Goal: Task Accomplishment & Management: Manage account settings

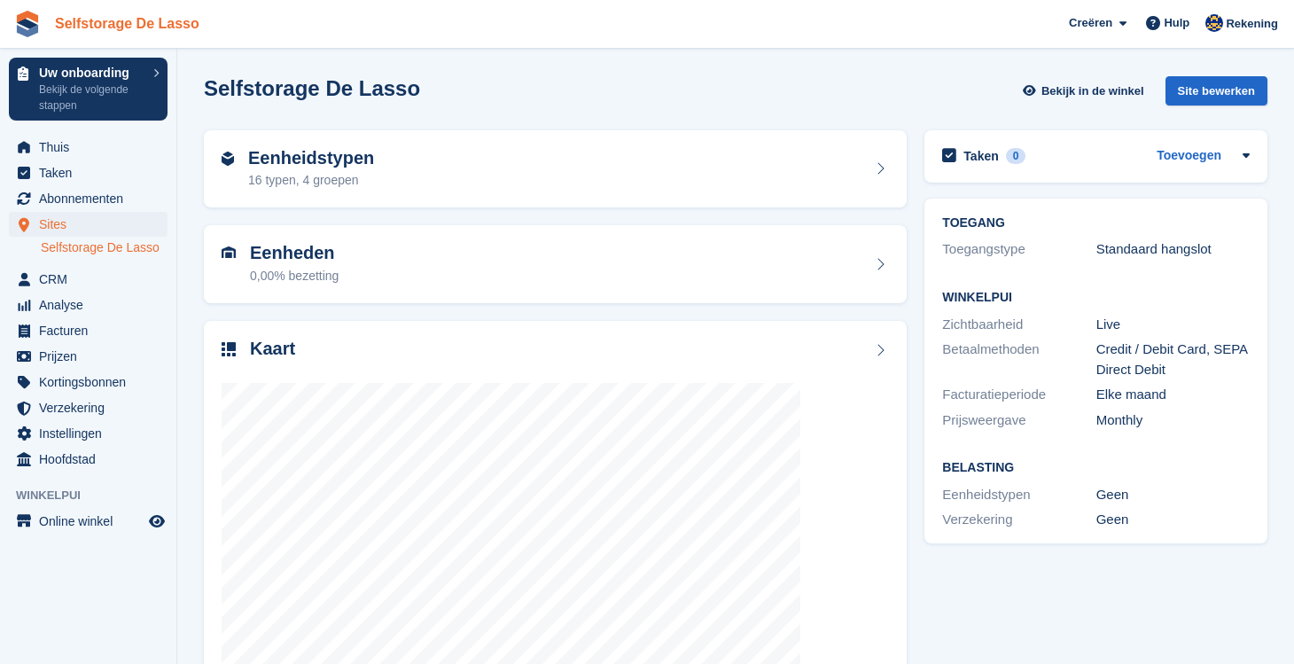
click at [112, 26] on link "Selfstorage De Lasso" at bounding box center [127, 23] width 159 height 29
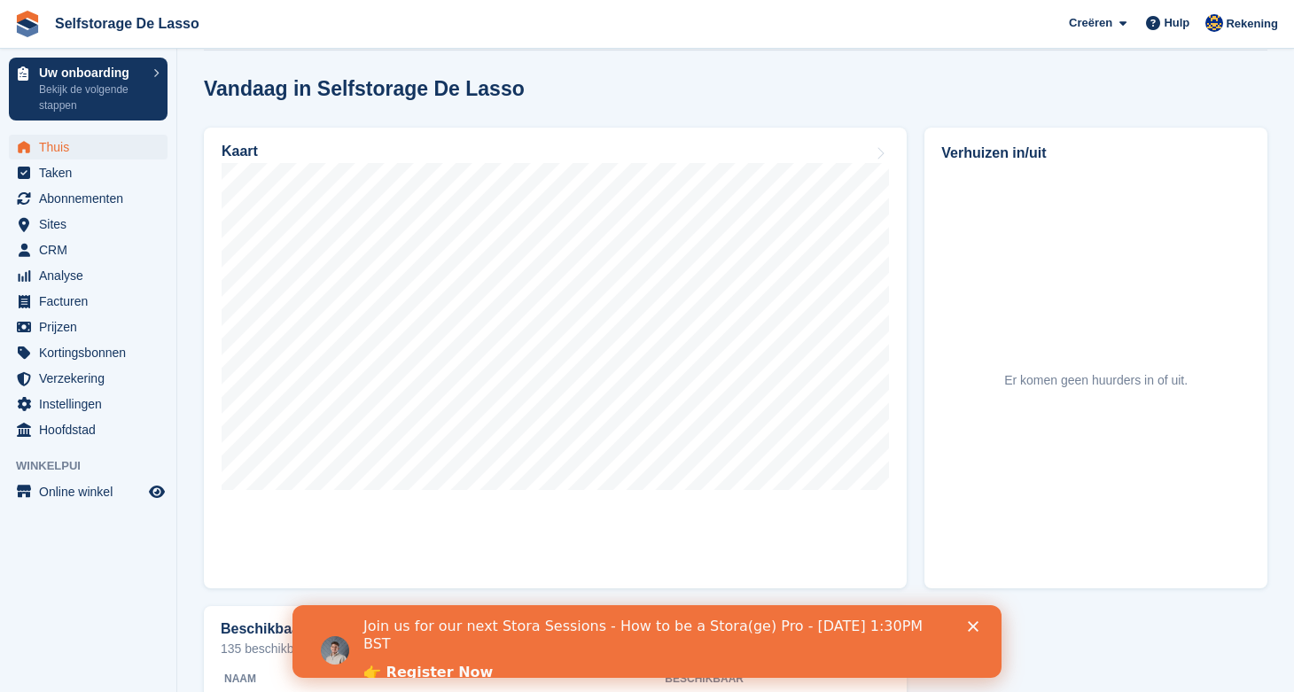
scroll to position [527, 0]
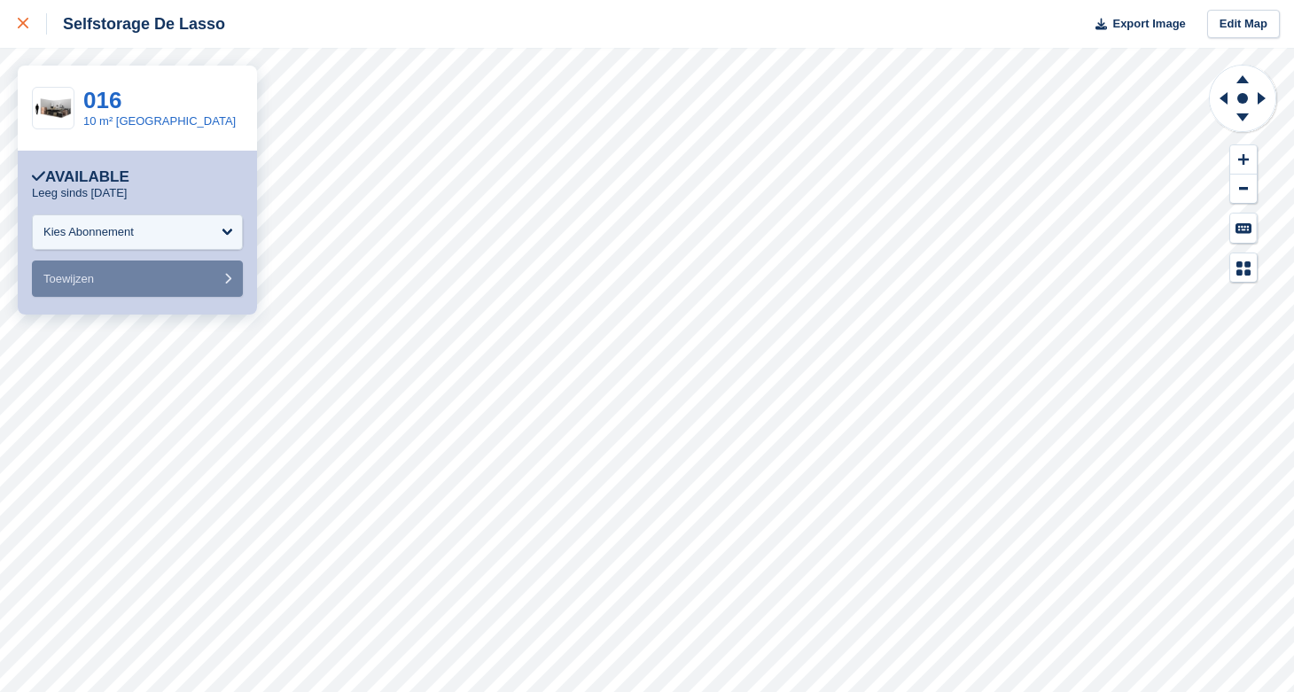
click at [35, 19] on div at bounding box center [32, 23] width 29 height 21
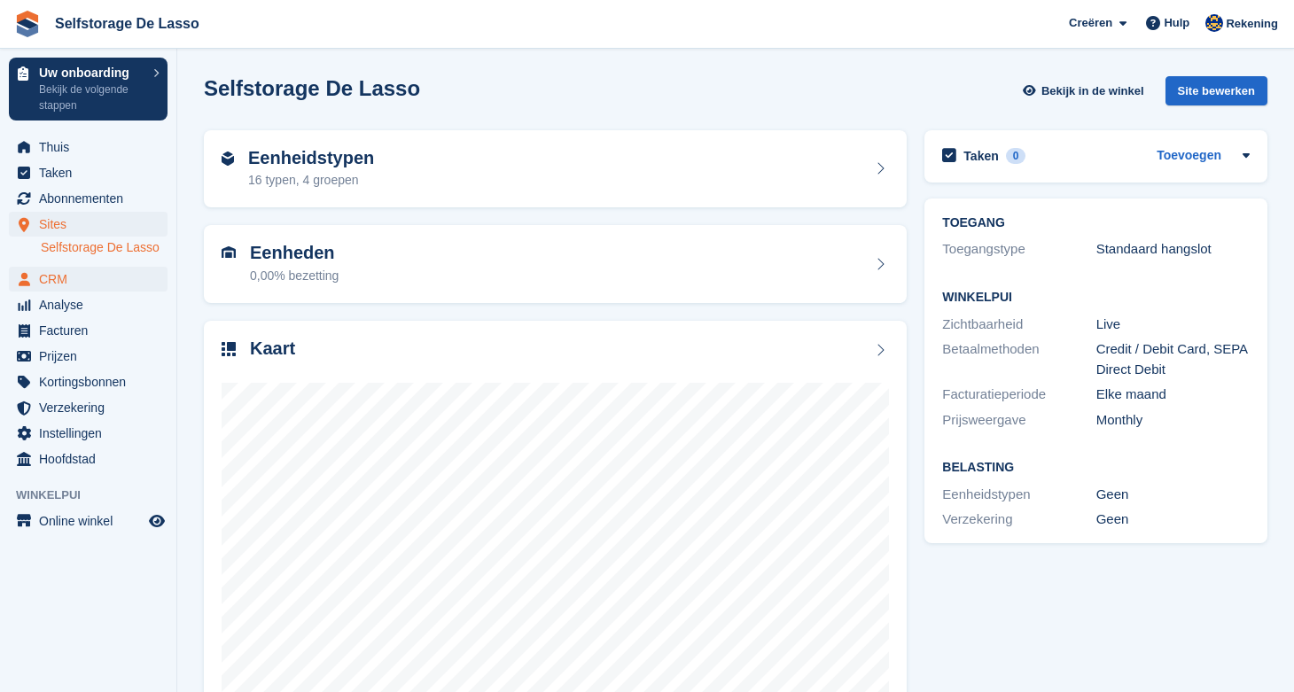
click at [61, 275] on span "CRM" at bounding box center [92, 279] width 106 height 25
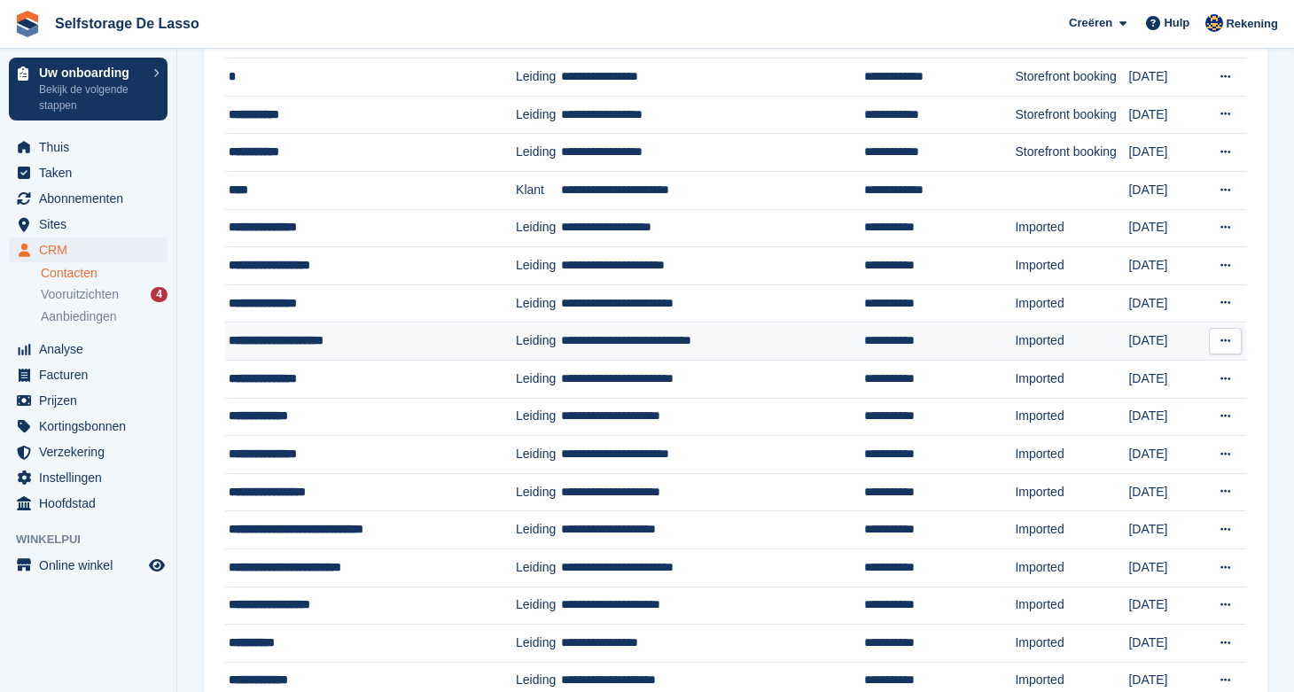
scroll to position [175, 0]
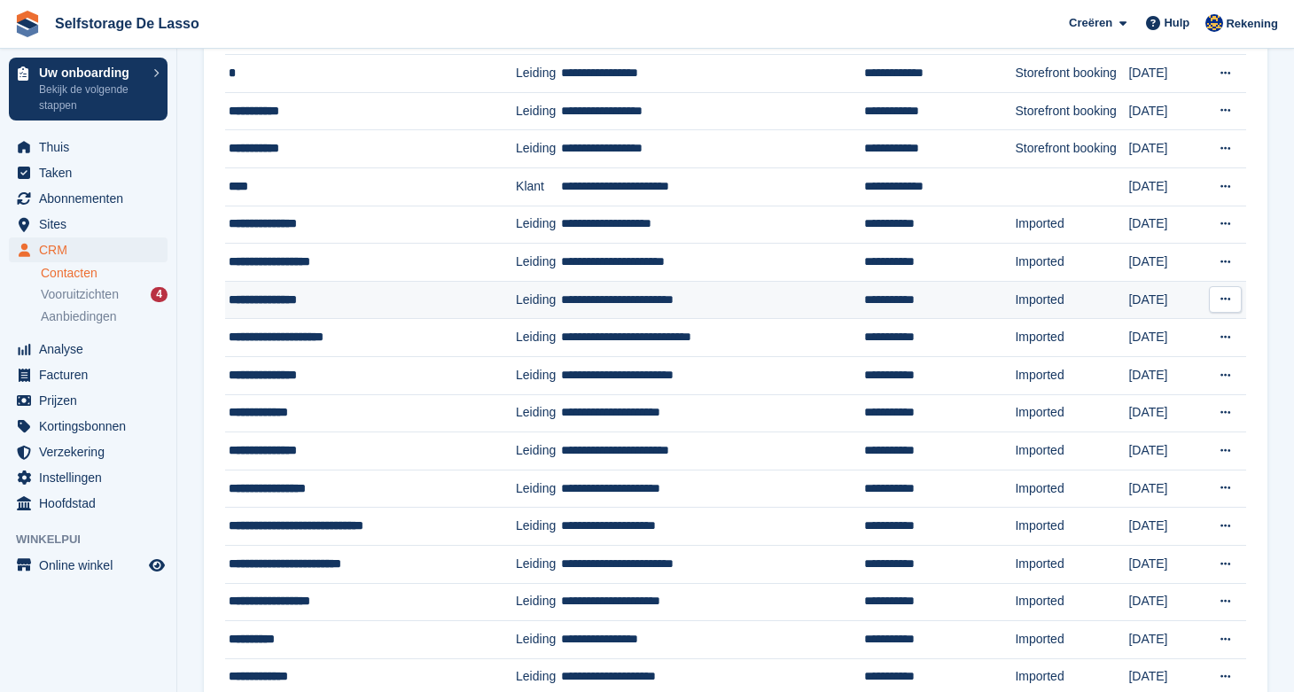
click at [346, 303] on div "**********" at bounding box center [357, 300] width 256 height 19
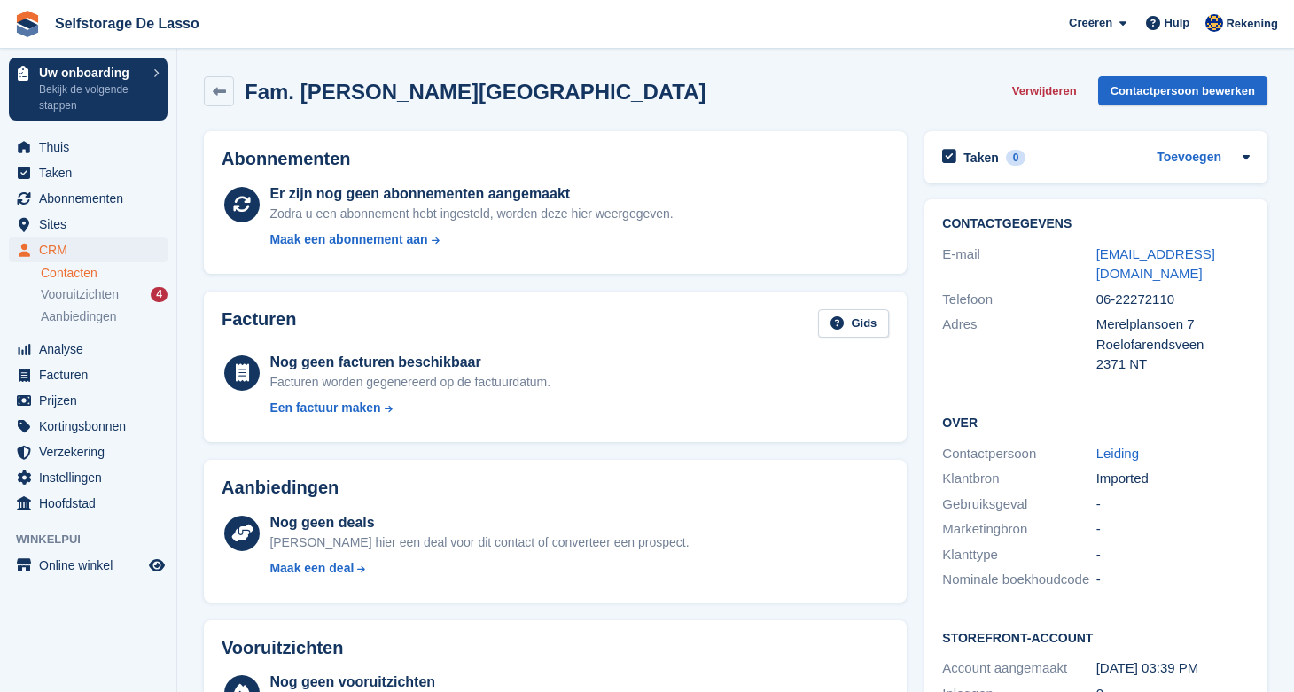
click at [55, 249] on span "CRM" at bounding box center [92, 249] width 106 height 25
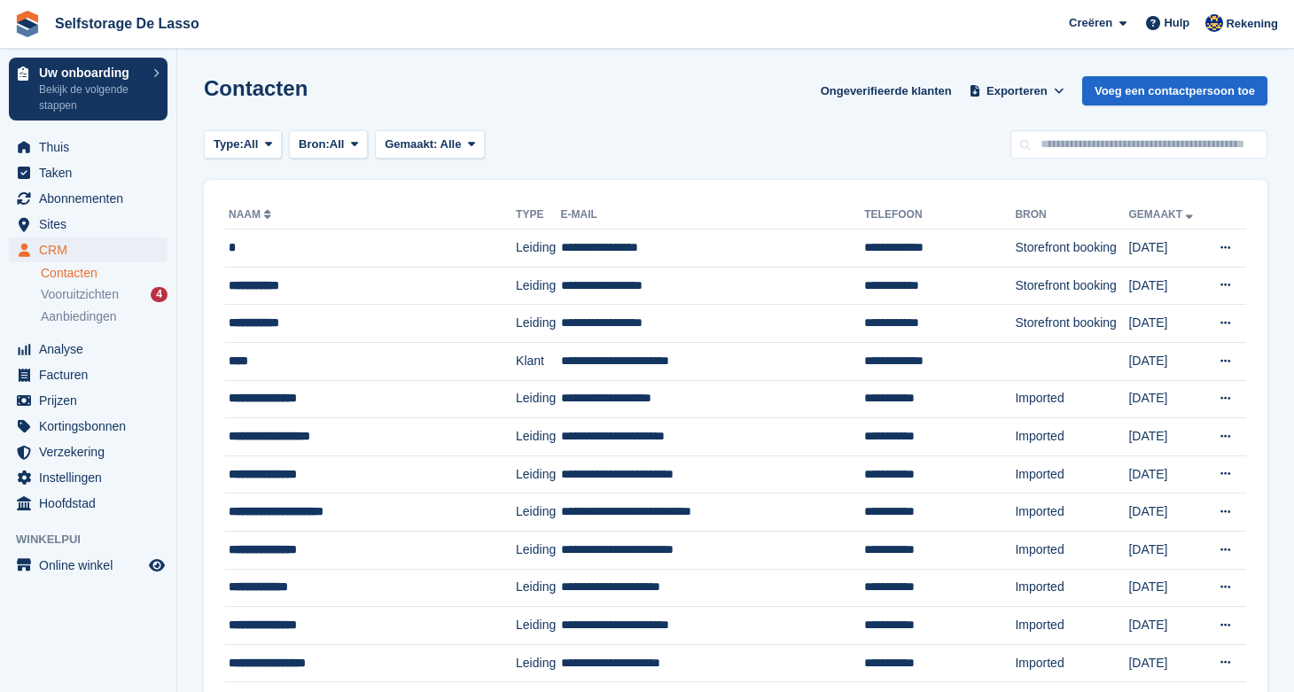
click at [66, 247] on span "CRM" at bounding box center [92, 249] width 106 height 25
click at [53, 406] on span "Prijzen" at bounding box center [92, 400] width 106 height 25
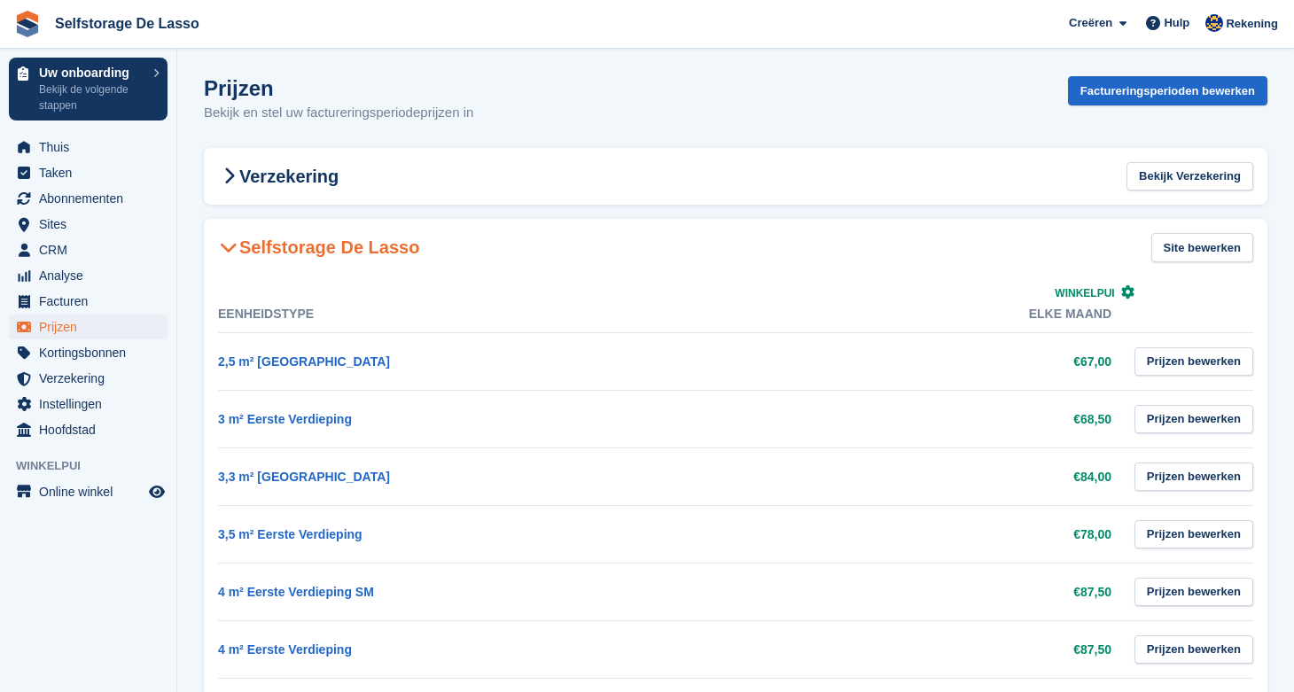
scroll to position [4, 0]
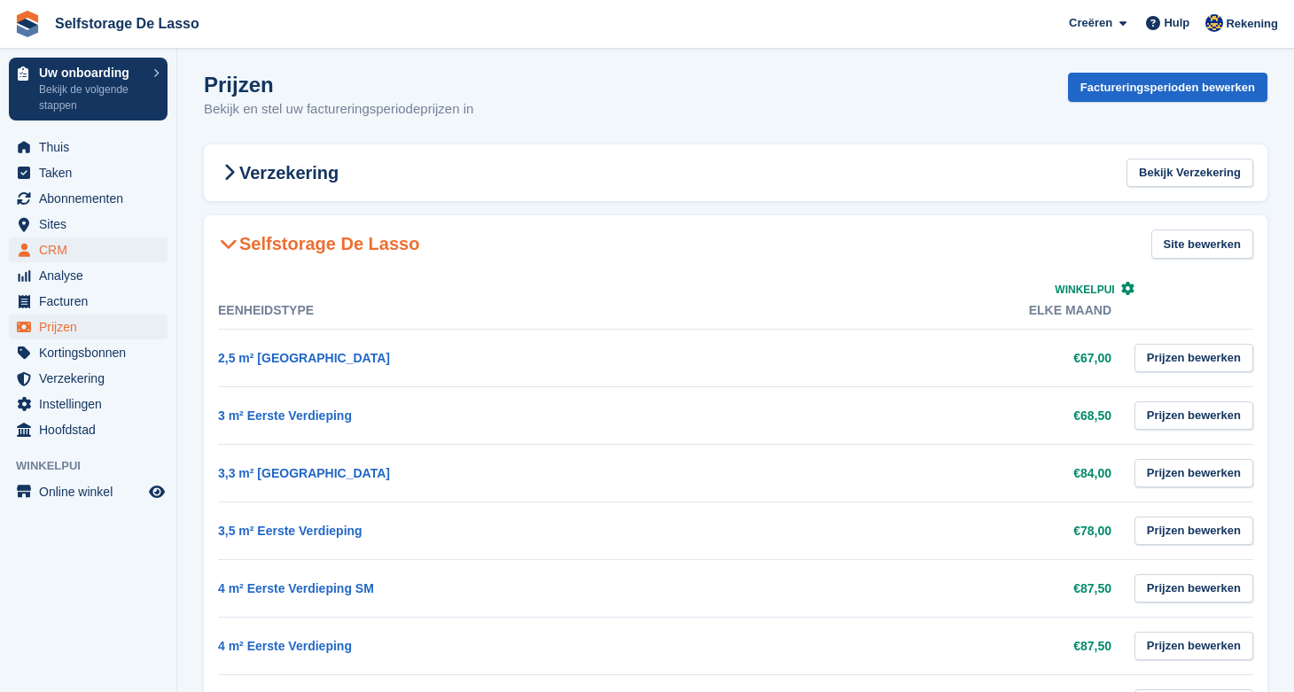
click at [59, 255] on span "CRM" at bounding box center [92, 249] width 106 height 25
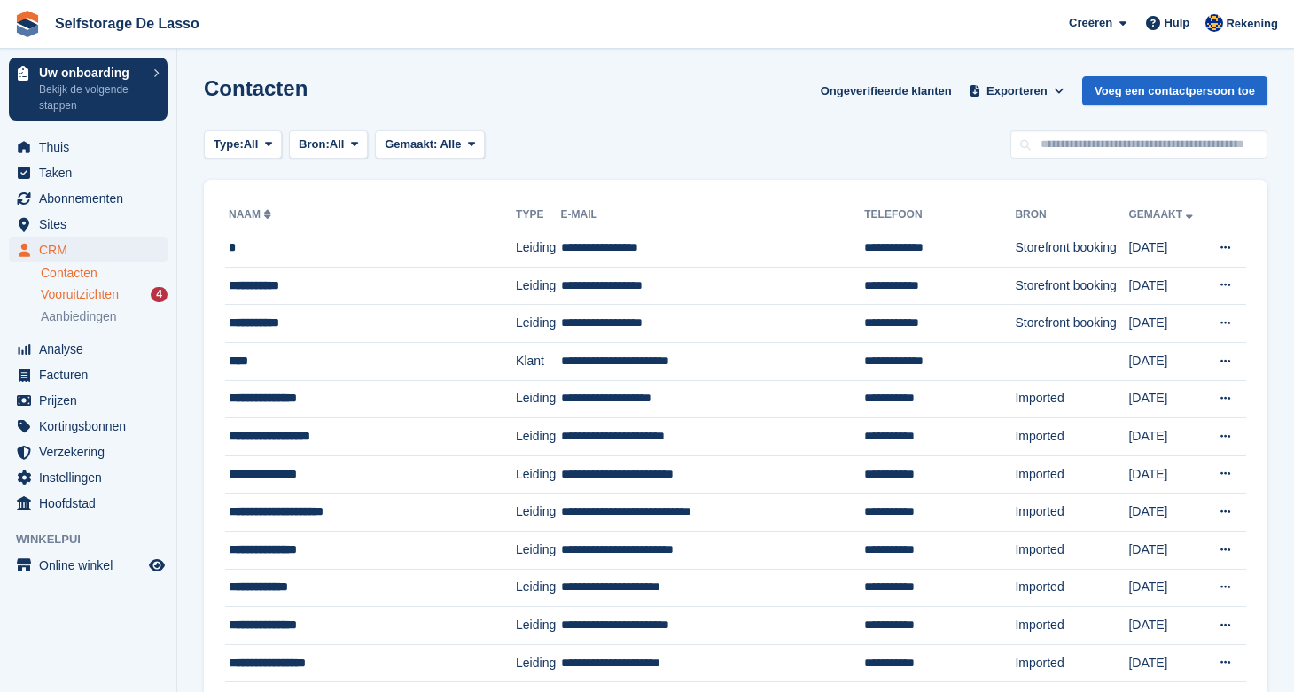
click at [88, 298] on span "Vooruitzichten" at bounding box center [80, 294] width 78 height 17
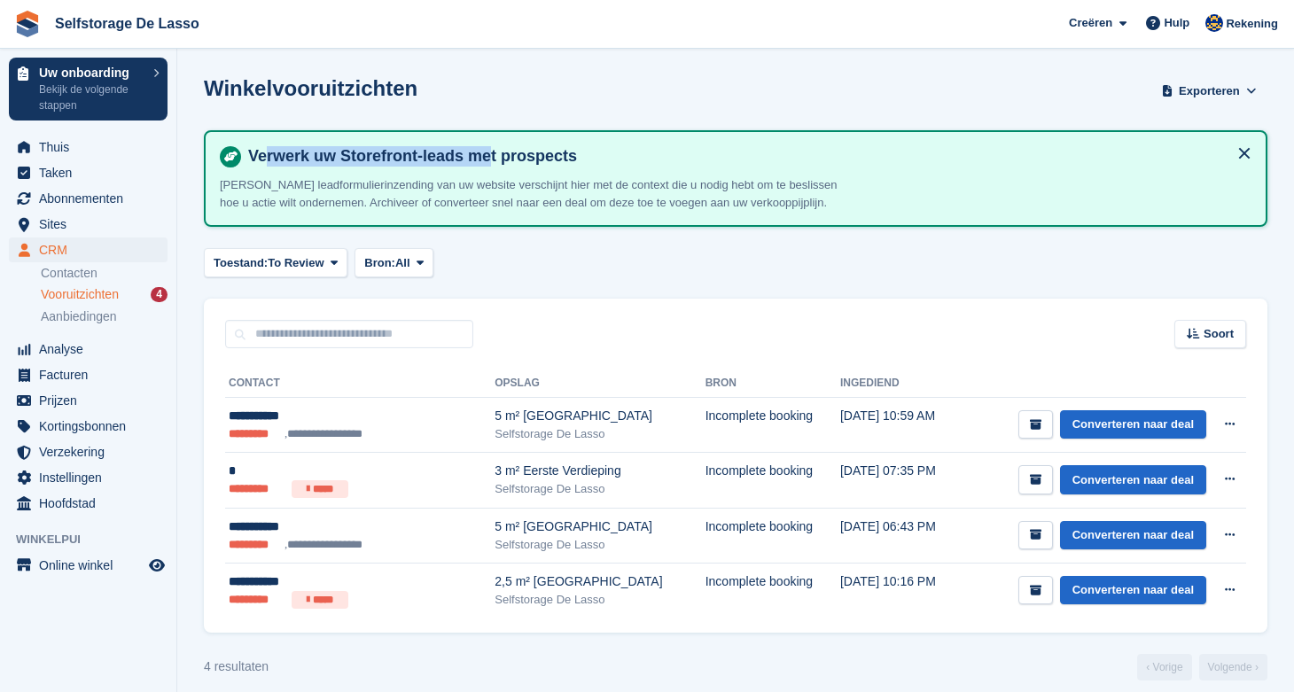
drag, startPoint x: 268, startPoint y: 158, endPoint x: 488, endPoint y: 152, distance: 220.7
click at [488, 152] on h4 "Verwerk uw Storefront-leads met prospects" at bounding box center [746, 156] width 1010 height 20
click at [533, 153] on h4 "Verwerk uw Storefront-leads met prospects" at bounding box center [746, 156] width 1010 height 20
drag, startPoint x: 290, startPoint y: 154, endPoint x: 537, endPoint y: 150, distance: 247.2
click at [537, 150] on h4 "Verwerk uw Storefront-leads met prospects" at bounding box center [746, 156] width 1010 height 20
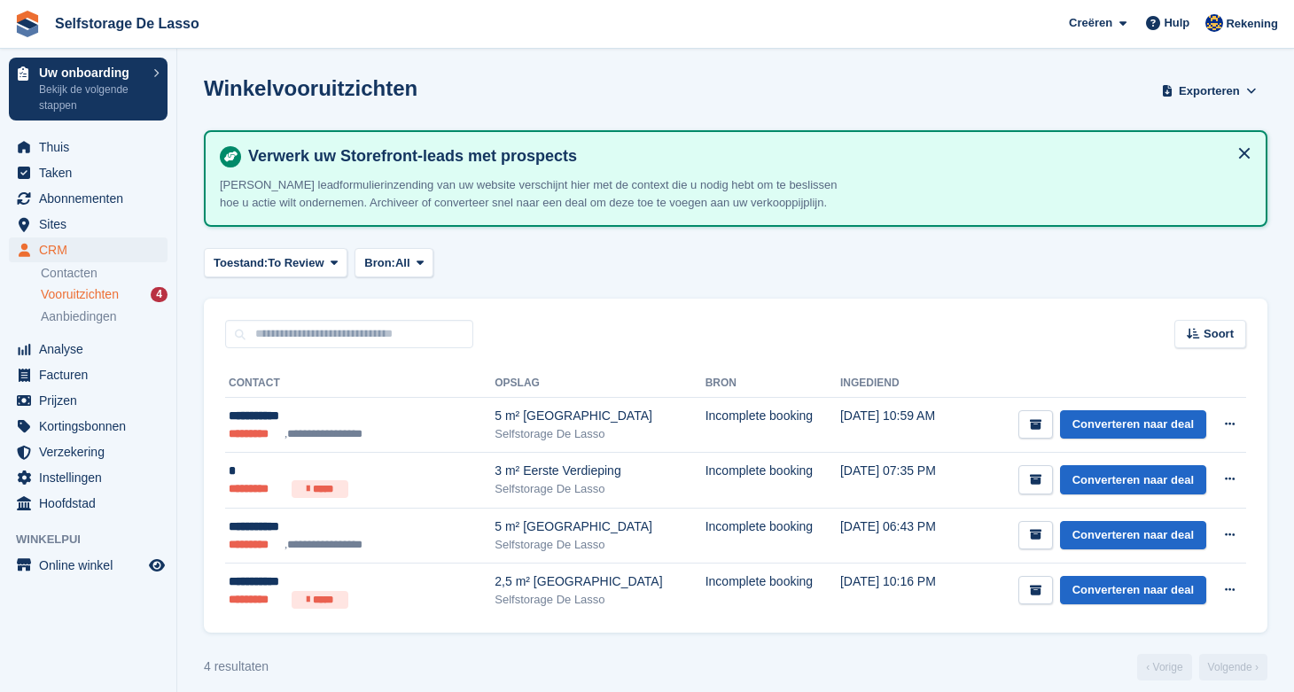
click at [550, 156] on h4 "Verwerk uw Storefront-leads met prospects" at bounding box center [746, 156] width 1010 height 20
drag, startPoint x: 267, startPoint y: 154, endPoint x: 508, endPoint y: 159, distance: 241.0
click at [508, 159] on h4 "Verwerk uw Storefront-leads met prospects" at bounding box center [746, 156] width 1010 height 20
click at [569, 154] on h4 "Verwerk uw Storefront-leads met prospects" at bounding box center [746, 156] width 1010 height 20
click at [1233, 421] on icon at bounding box center [1229, 424] width 10 height 12
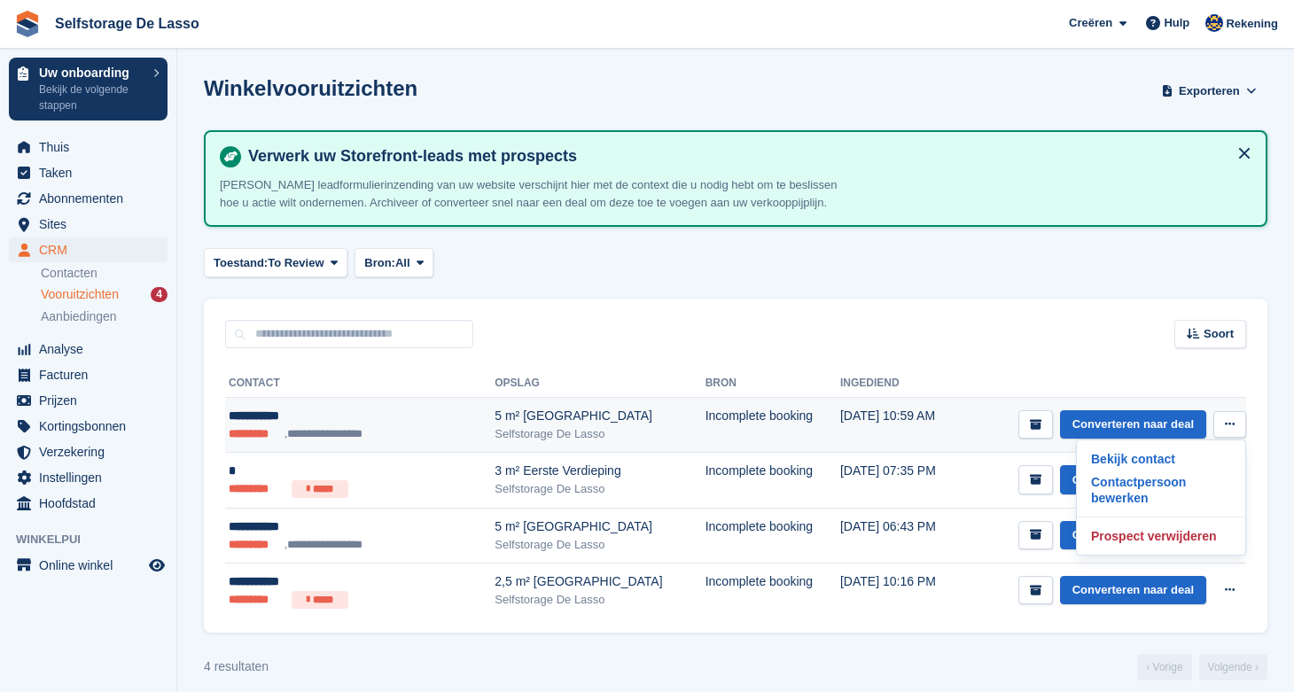
click at [1233, 421] on icon at bounding box center [1229, 424] width 10 height 12
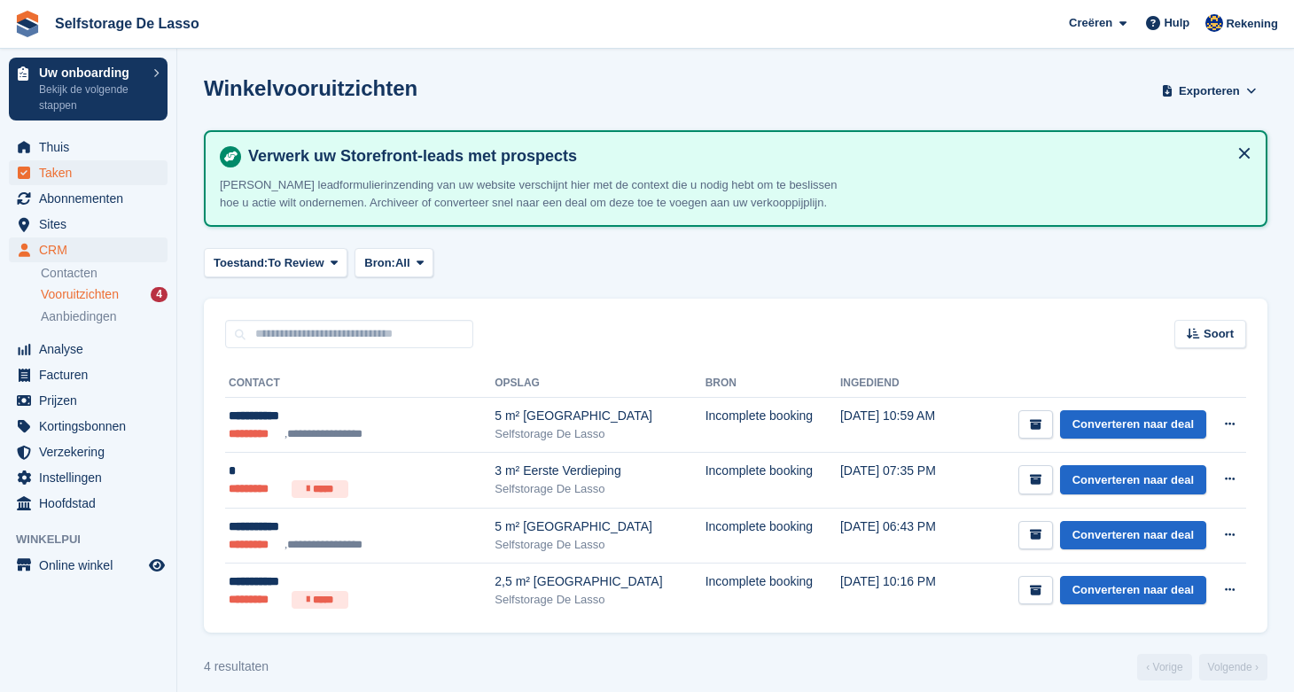
click at [57, 177] on span "Taken" at bounding box center [92, 172] width 106 height 25
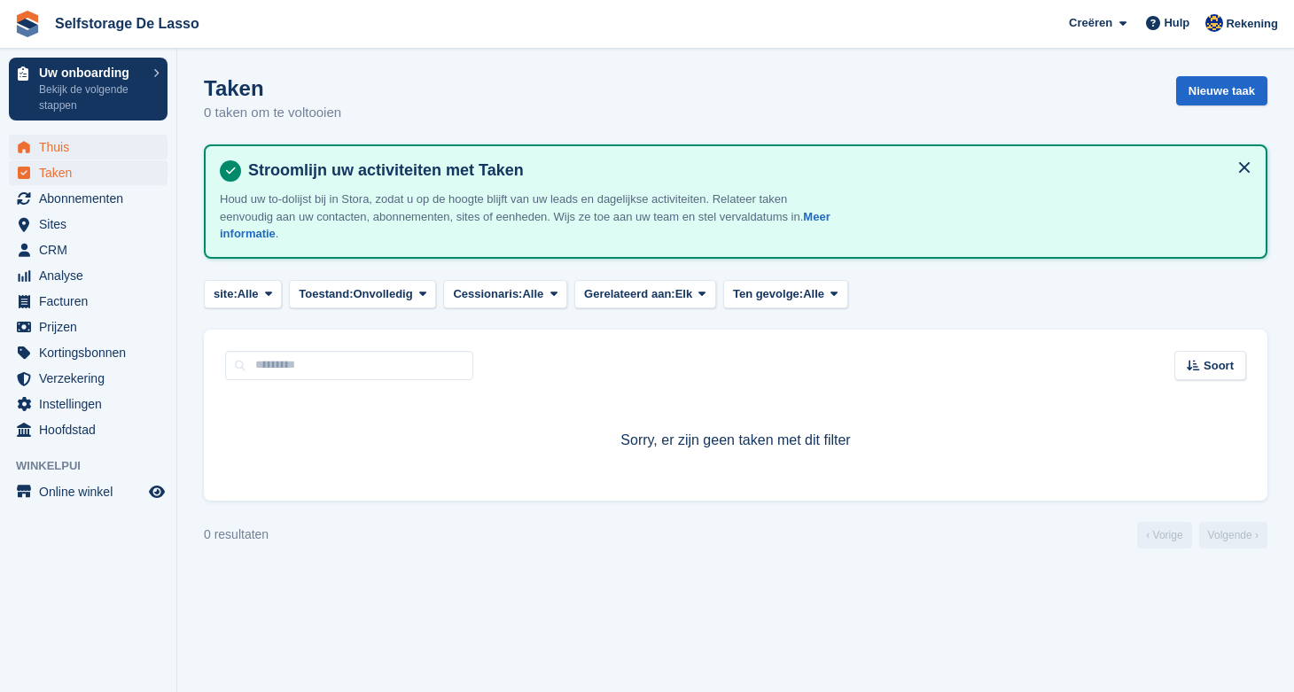
click at [62, 145] on span "Thuis" at bounding box center [92, 147] width 106 height 25
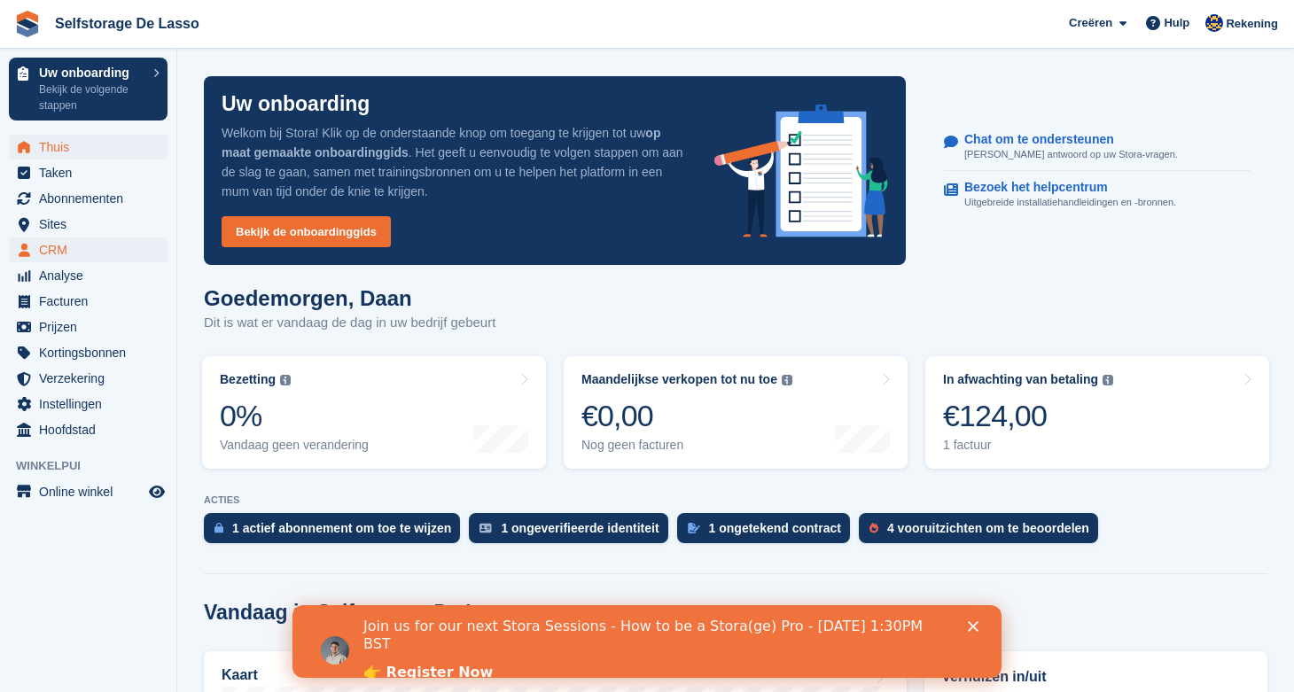
click at [58, 253] on span "CRM" at bounding box center [92, 249] width 106 height 25
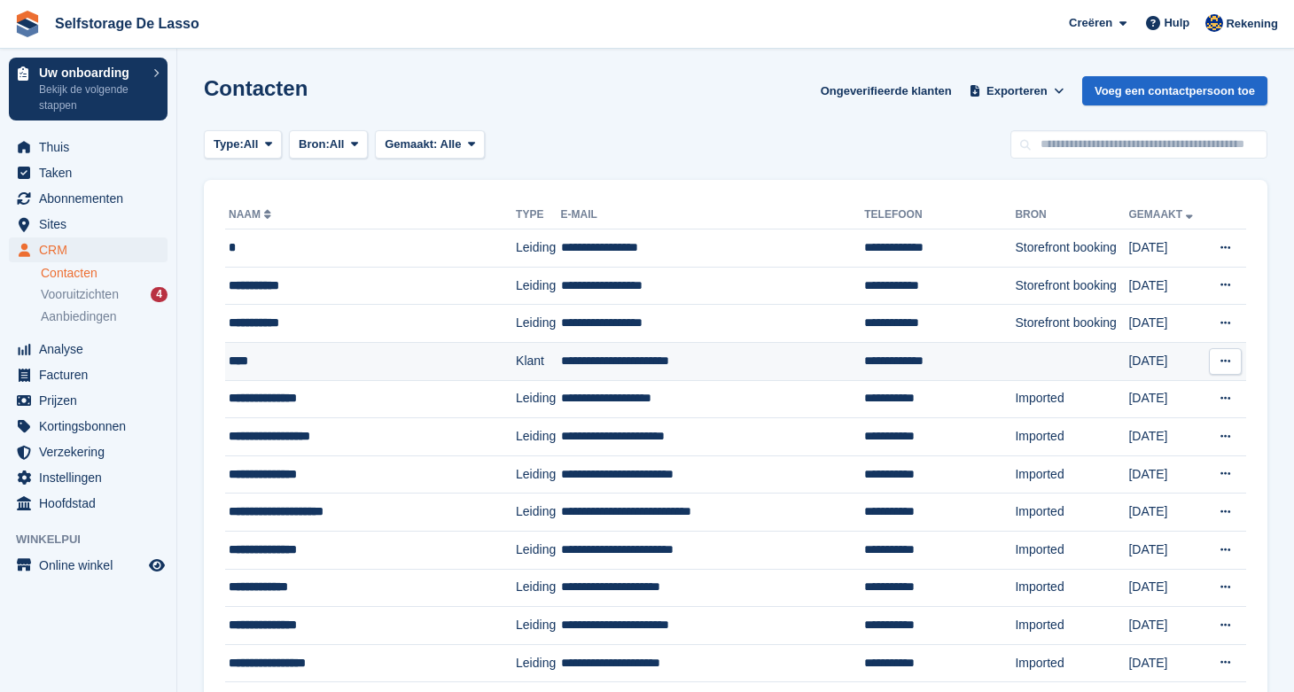
click at [379, 360] on div "****" at bounding box center [357, 361] width 256 height 19
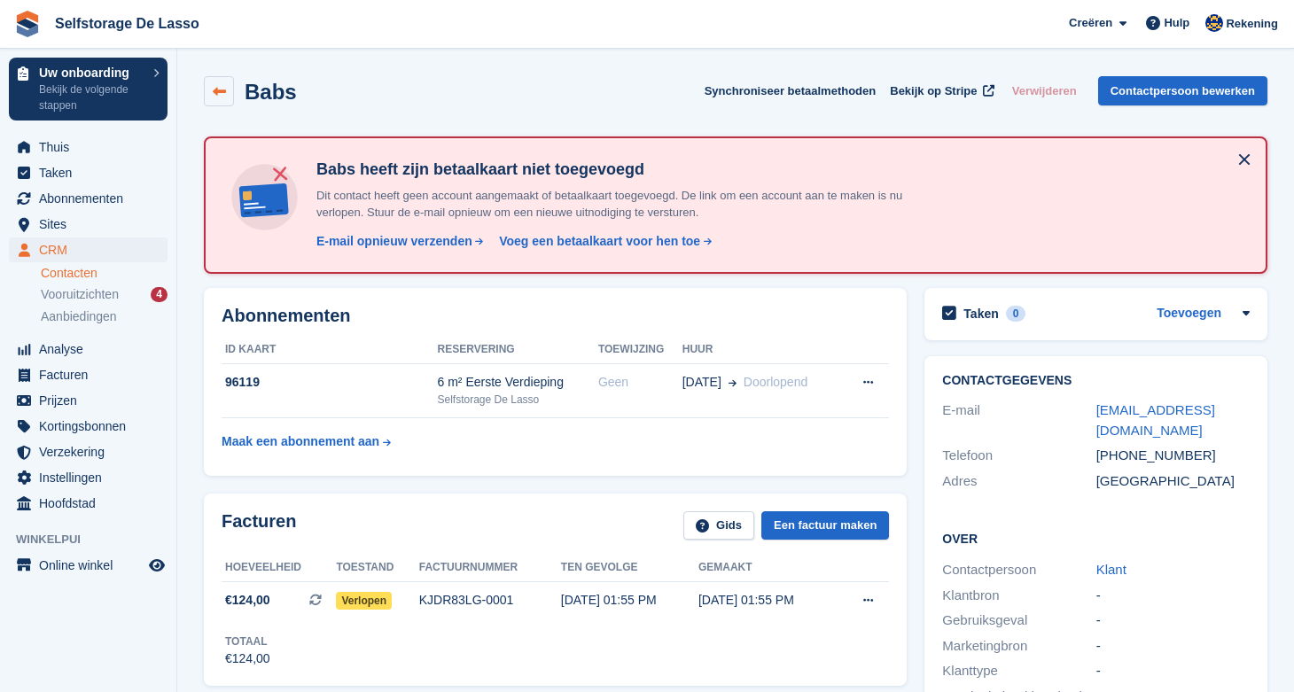
click at [221, 89] on icon at bounding box center [219, 91] width 13 height 13
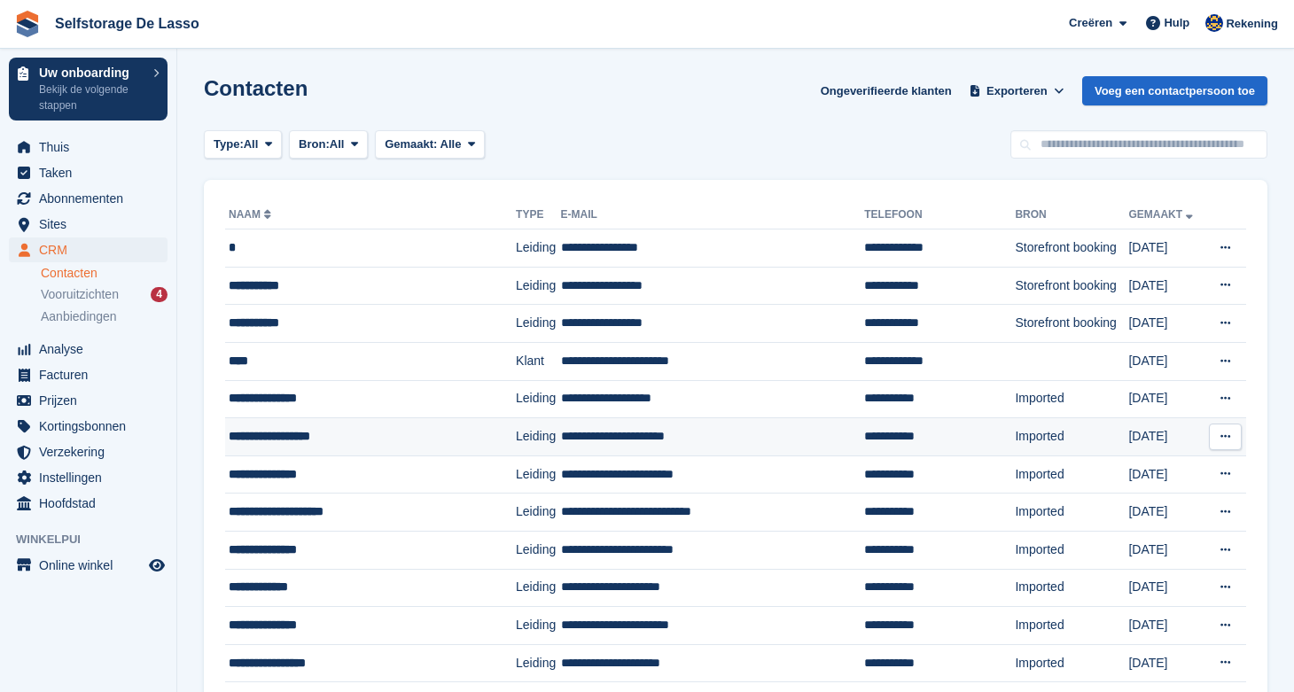
click at [289, 436] on div "**********" at bounding box center [357, 436] width 256 height 19
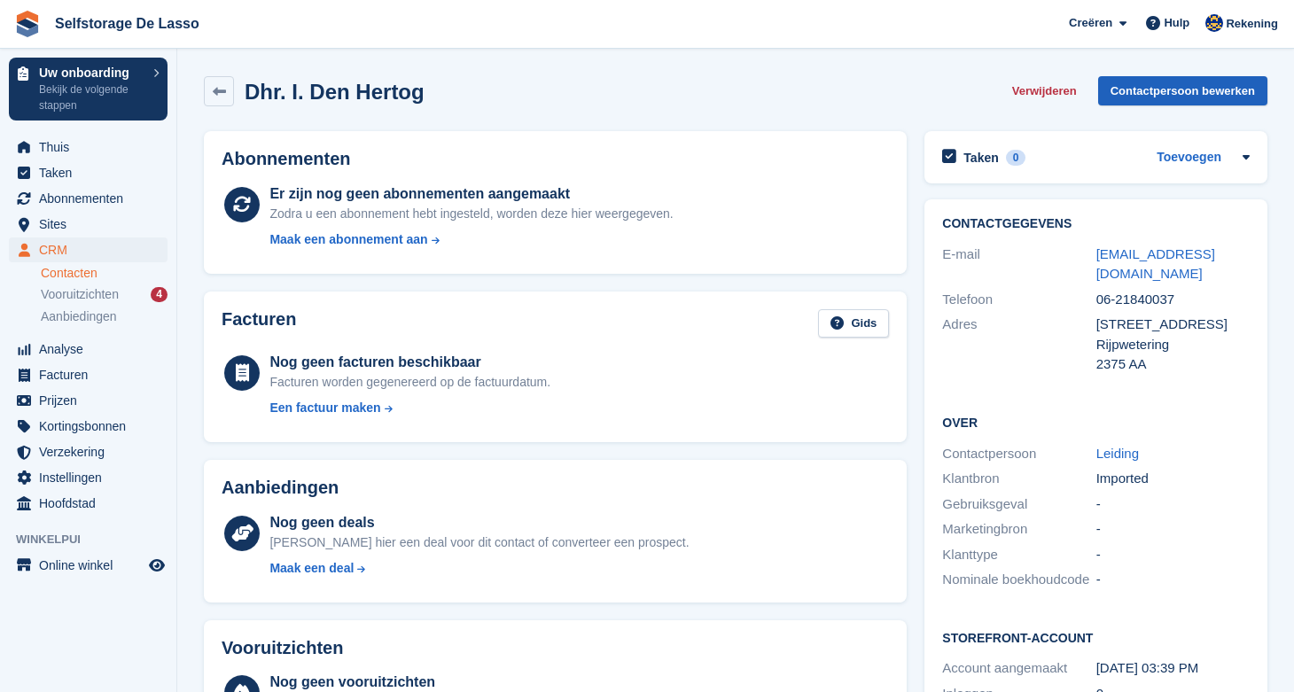
click at [1162, 91] on link "Contactpersoon bewerken" at bounding box center [1182, 90] width 169 height 29
click at [92, 293] on span "Vooruitzichten" at bounding box center [80, 294] width 78 height 17
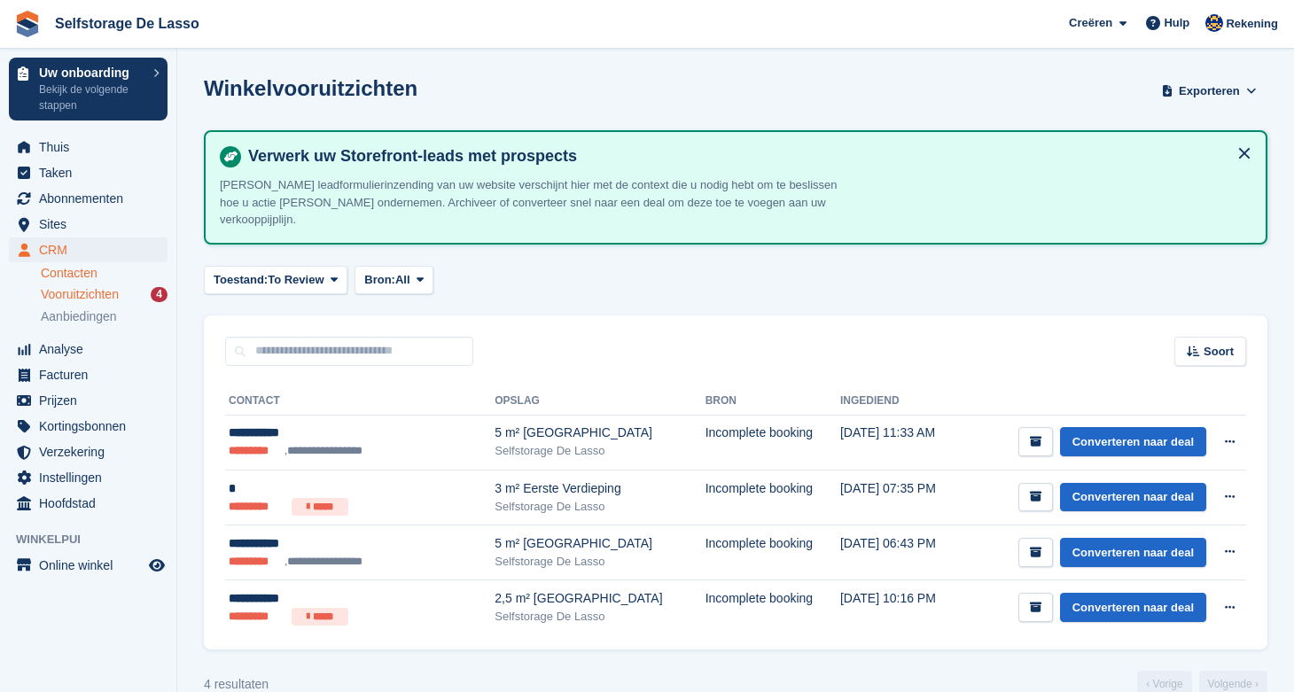
click at [80, 275] on link "Contacten" at bounding box center [104, 273] width 127 height 17
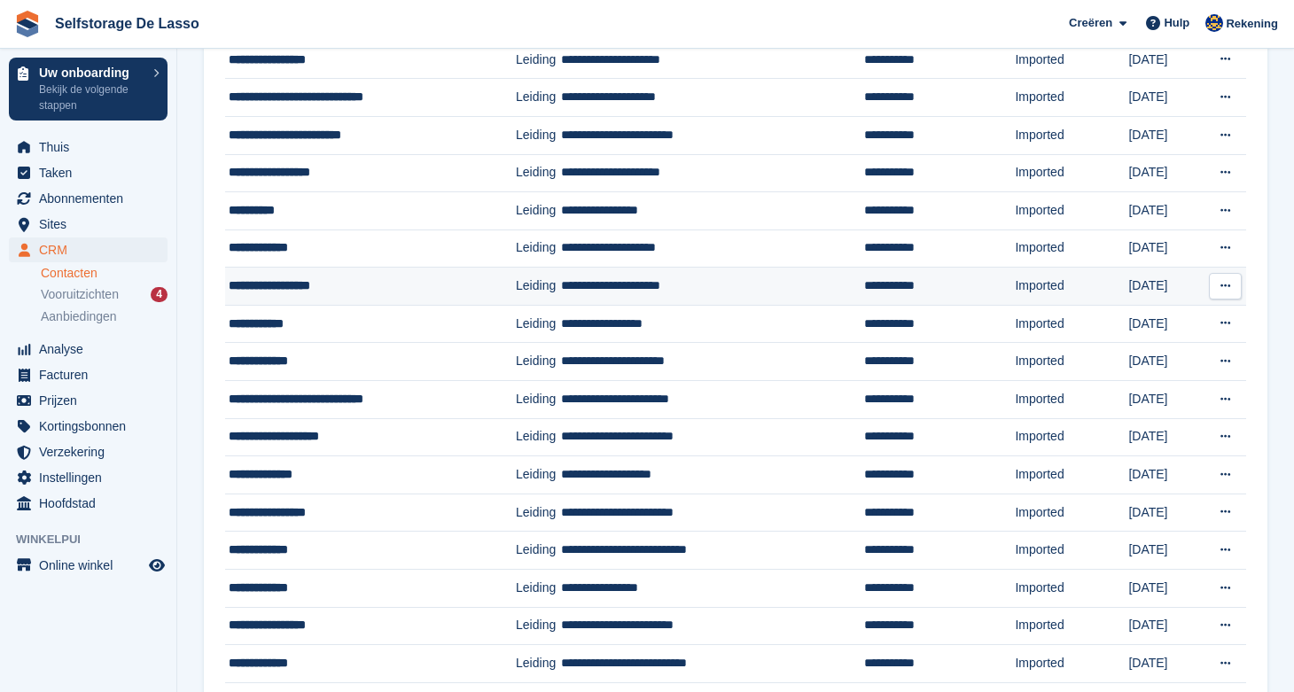
scroll to position [605, 0]
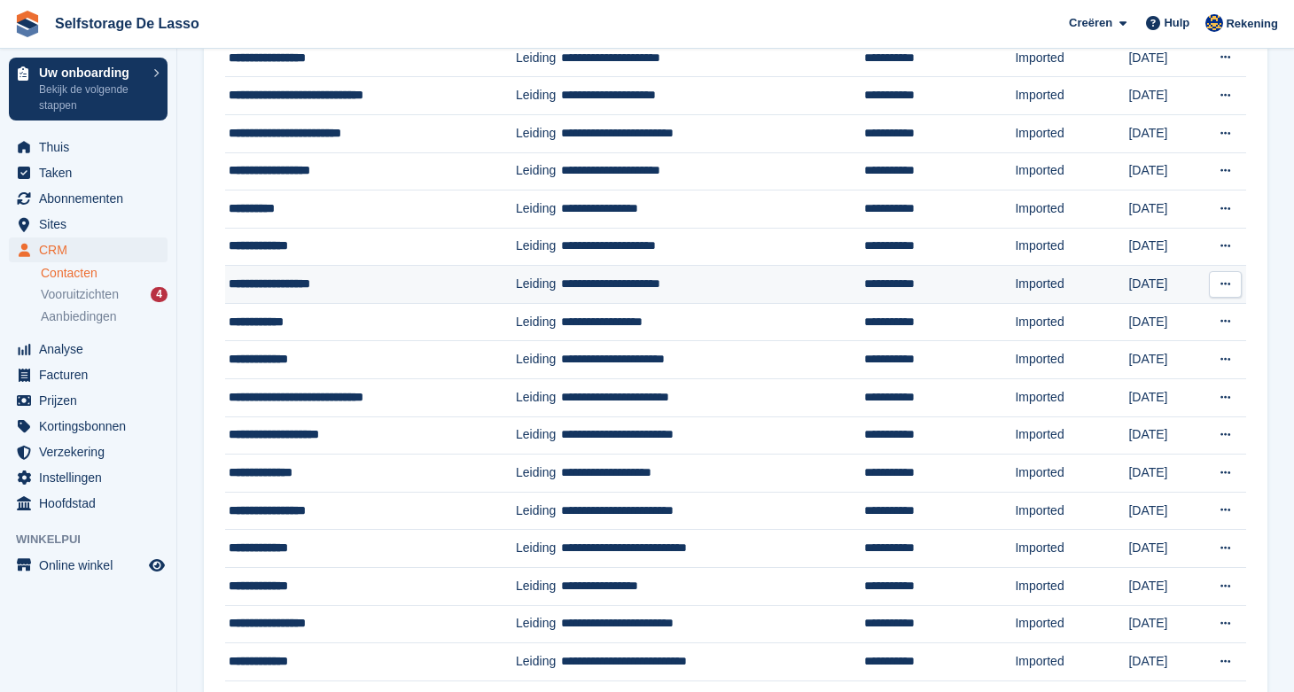
click at [309, 280] on div "**********" at bounding box center [357, 284] width 256 height 19
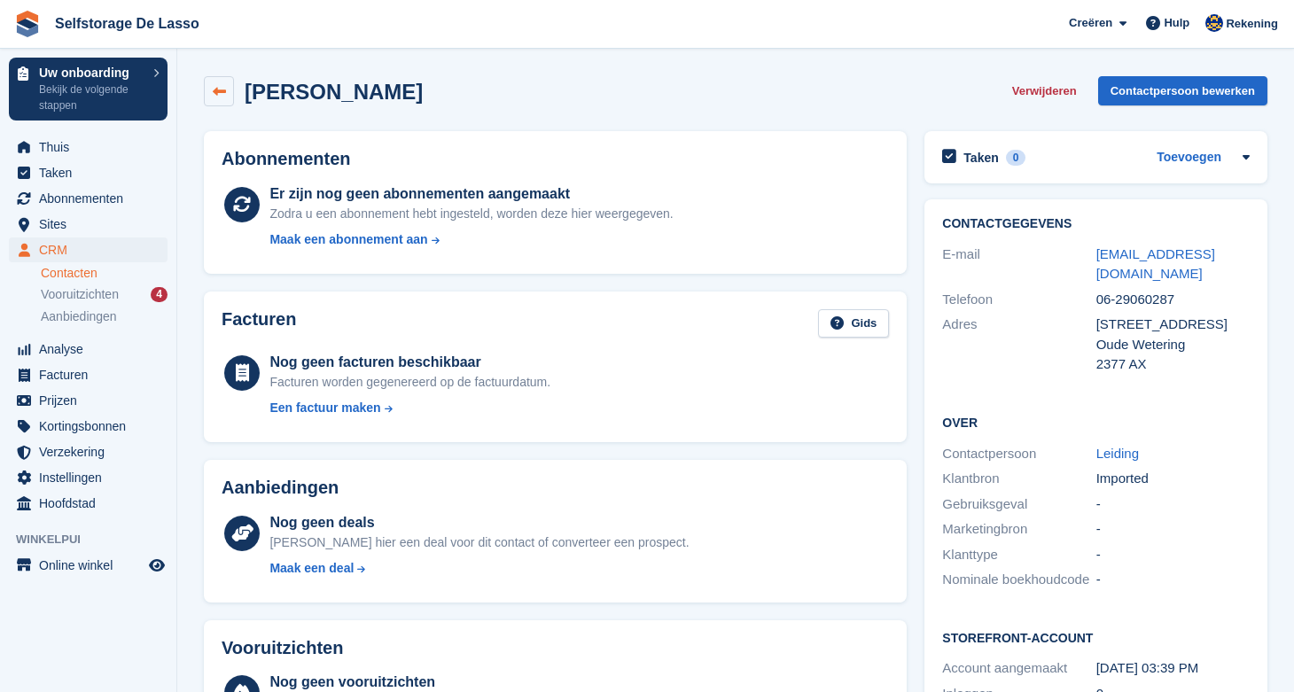
click at [223, 88] on icon at bounding box center [219, 91] width 13 height 13
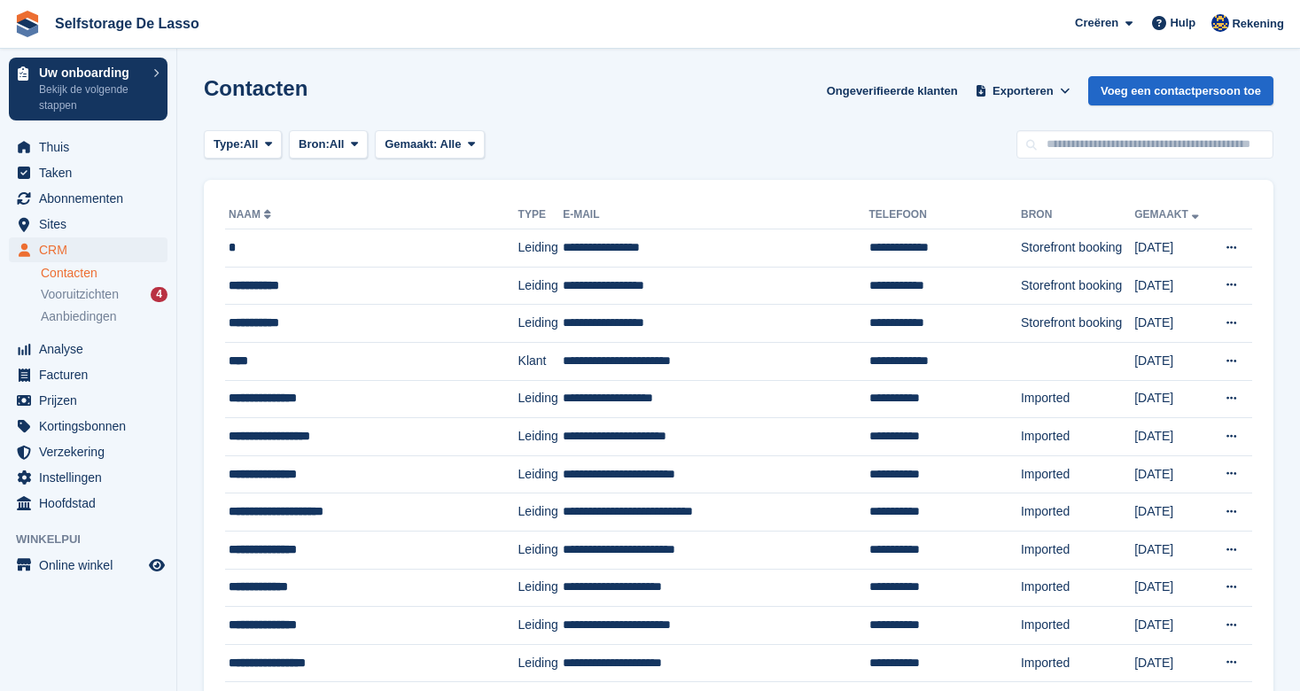
click at [61, 275] on link "Contacten" at bounding box center [104, 273] width 127 height 17
click at [384, 410] on td "**********" at bounding box center [371, 399] width 293 height 38
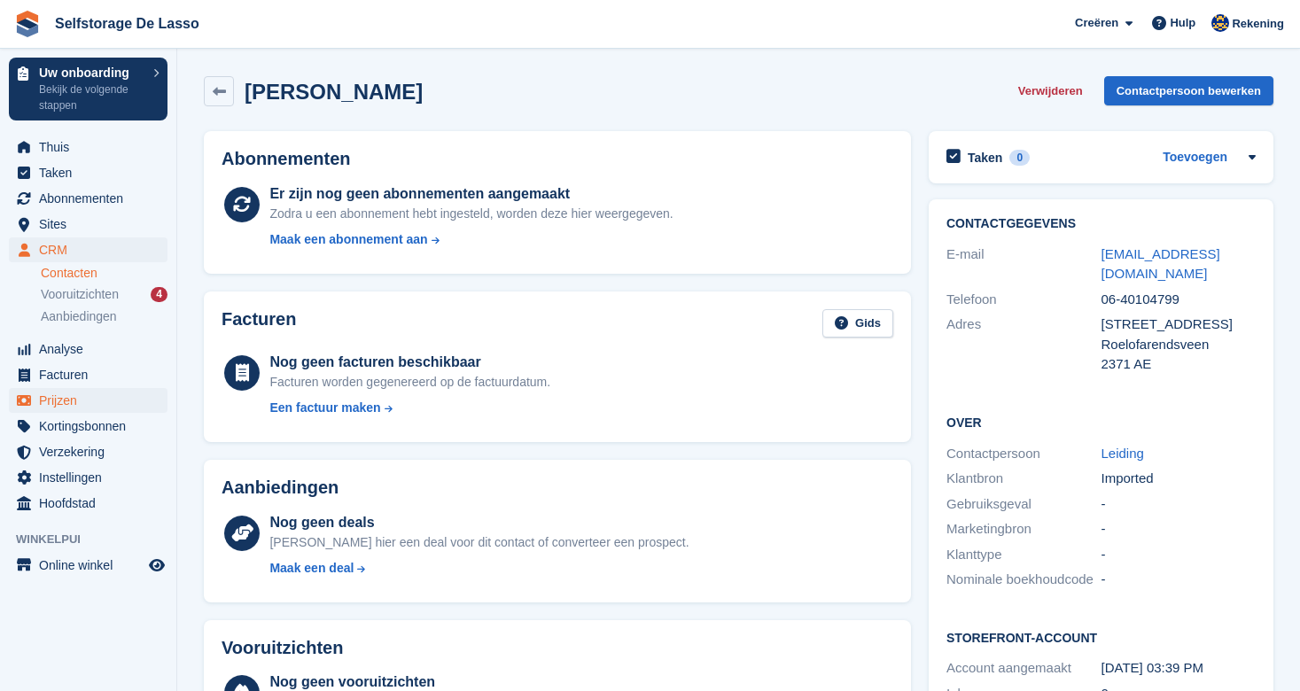
click at [51, 398] on span "Prijzen" at bounding box center [92, 400] width 106 height 25
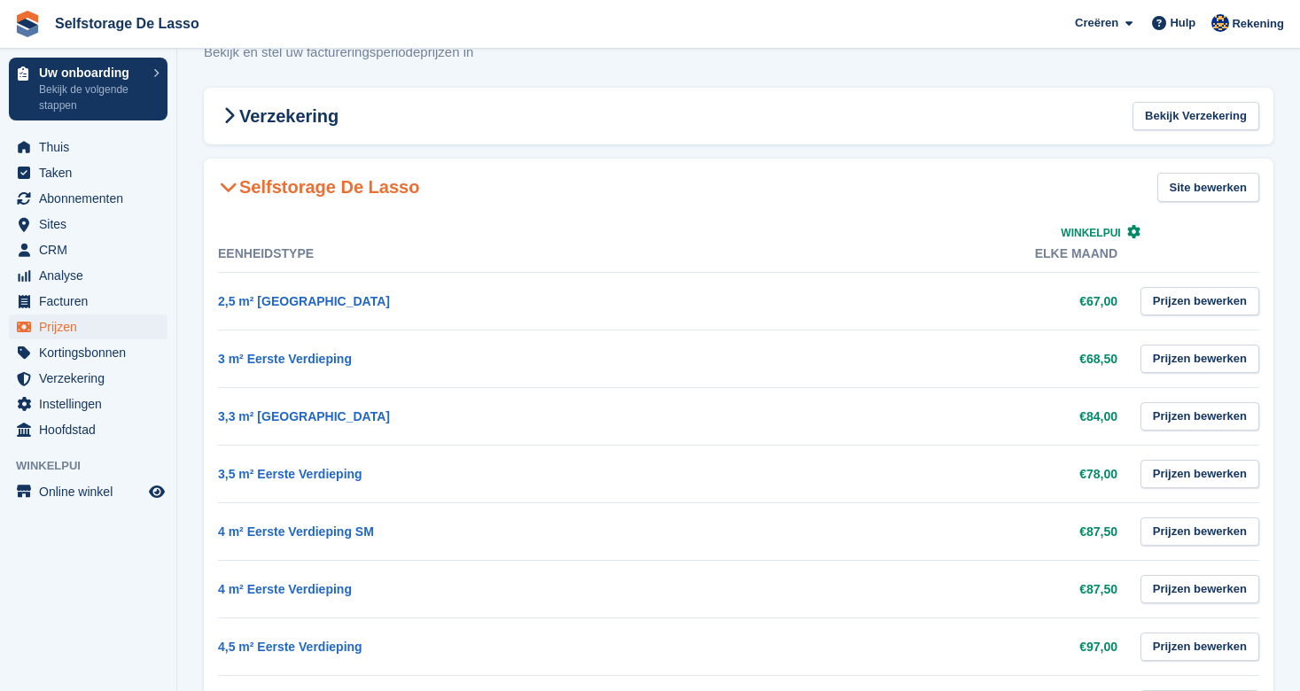
scroll to position [57, 0]
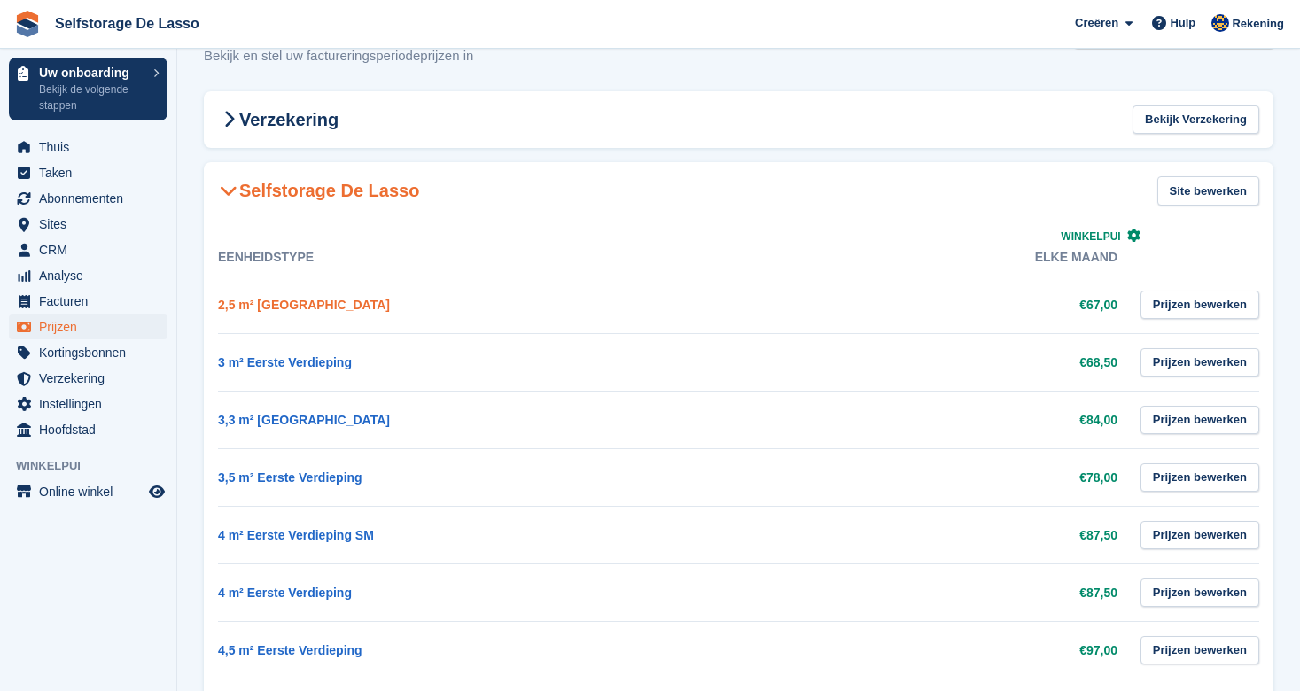
click at [288, 307] on link "2,5 m² Begane Grond" at bounding box center [304, 305] width 172 height 14
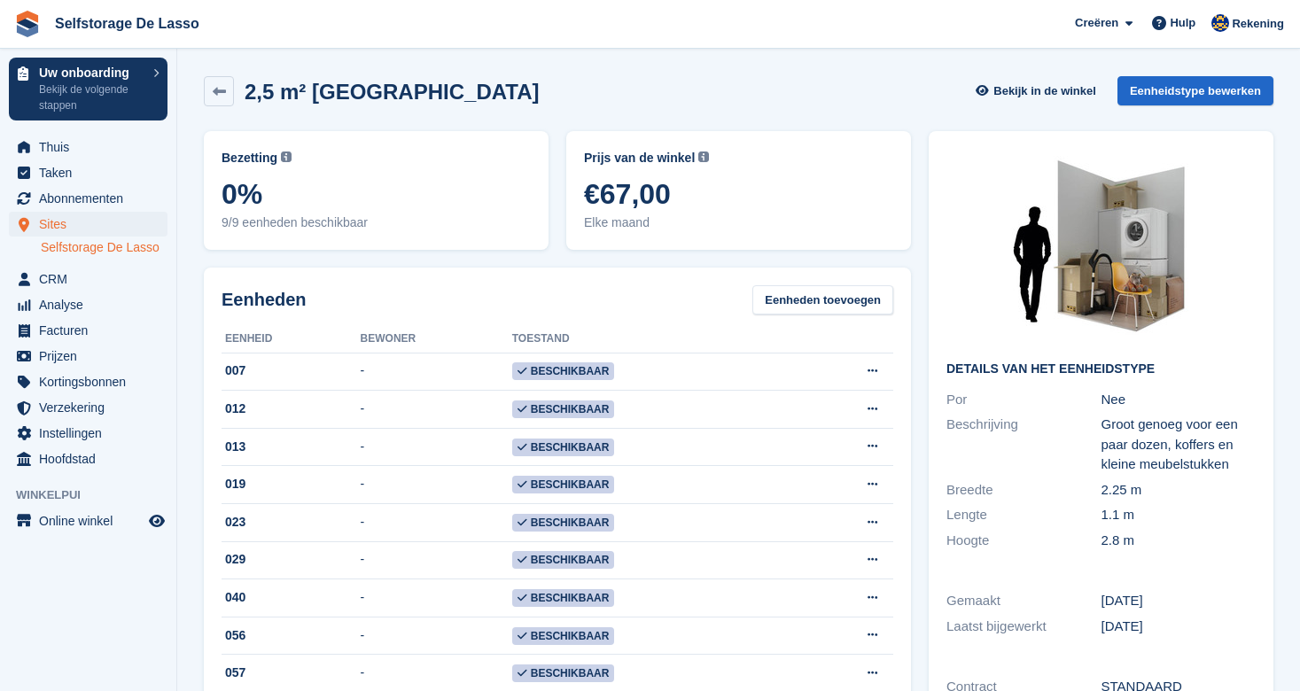
click at [75, 248] on link "Selfstorage De Lasso" at bounding box center [104, 247] width 127 height 17
